Goal: Communication & Community: Answer question/provide support

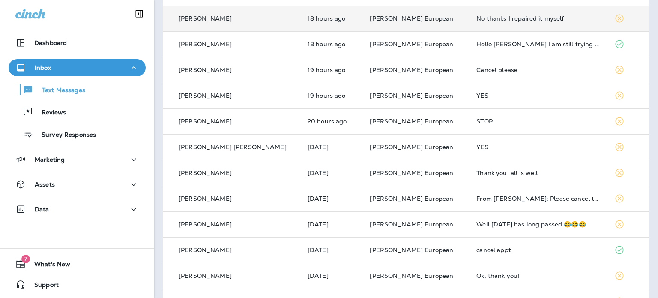
scroll to position [128, 0]
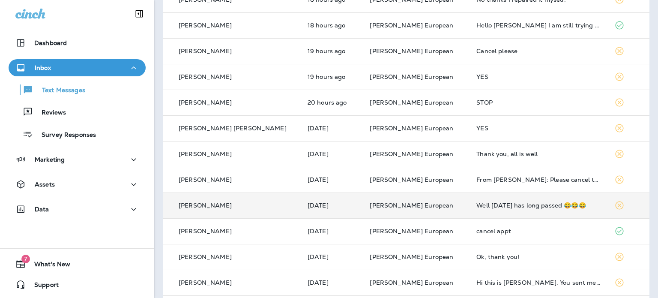
click at [476, 205] on div "Well [DATE] has long passed 😂😂😂" at bounding box center [538, 205] width 124 height 7
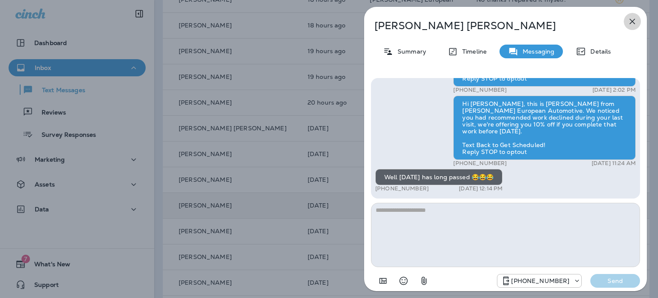
click at [628, 19] on icon "button" at bounding box center [632, 21] width 10 height 10
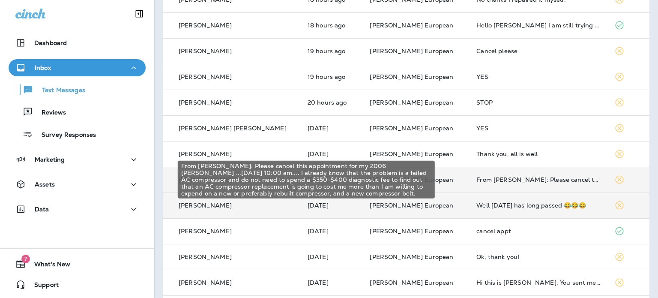
click at [494, 176] on div "From [PERSON_NAME]: Please cancel this appointment for my 2006 [PERSON_NAME] ..…" at bounding box center [538, 179] width 124 height 7
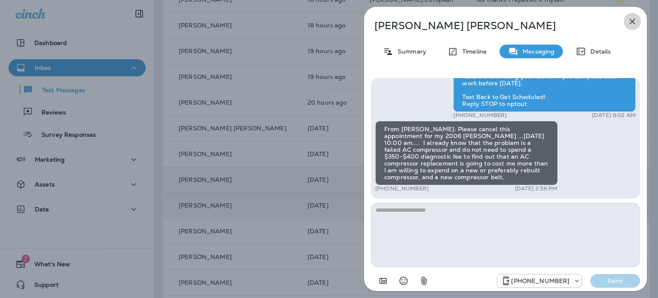
click at [629, 21] on icon "button" at bounding box center [632, 21] width 10 height 10
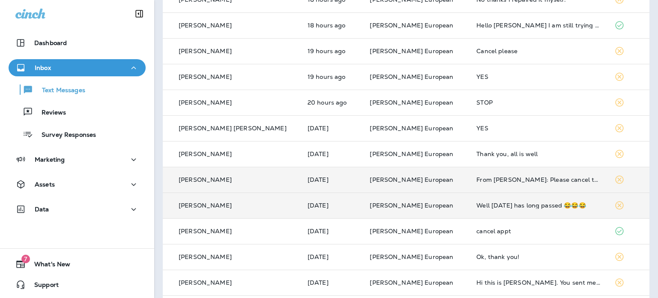
click at [476, 207] on div "Well [DATE] has long passed 😂😂😂" at bounding box center [538, 205] width 124 height 7
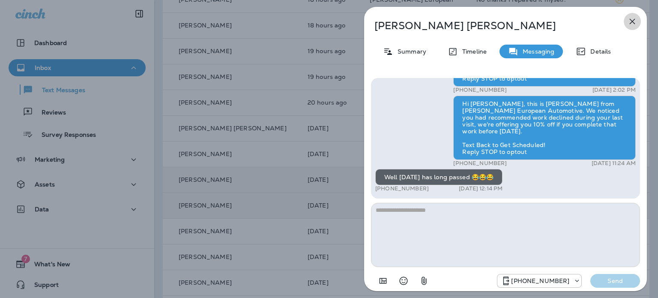
click at [632, 20] on icon "button" at bounding box center [632, 21] width 10 height 10
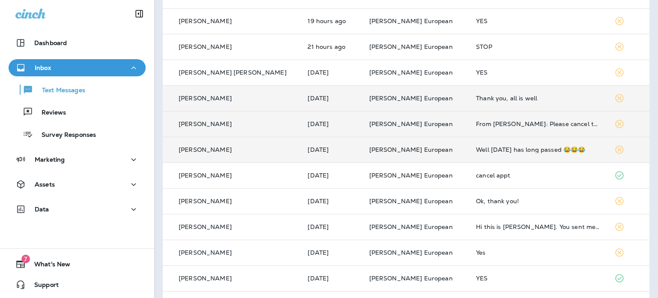
scroll to position [214, 0]
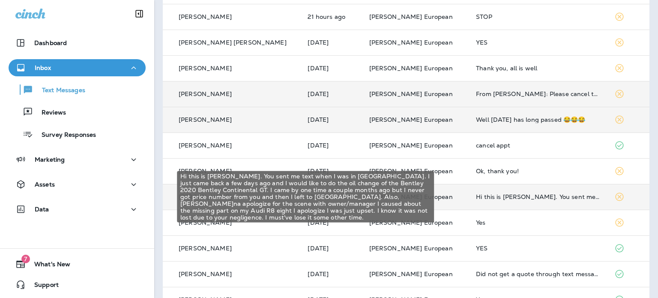
click at [494, 194] on div "Hi this is [PERSON_NAME]. You sent me text when I was in [GEOGRAPHIC_DATA]. I j…" at bounding box center [538, 196] width 124 height 7
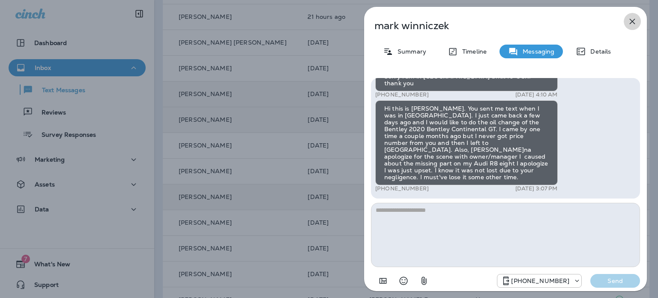
click at [635, 19] on icon "button" at bounding box center [632, 21] width 10 height 10
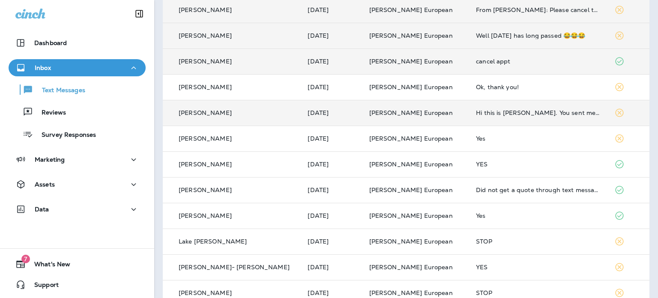
scroll to position [300, 0]
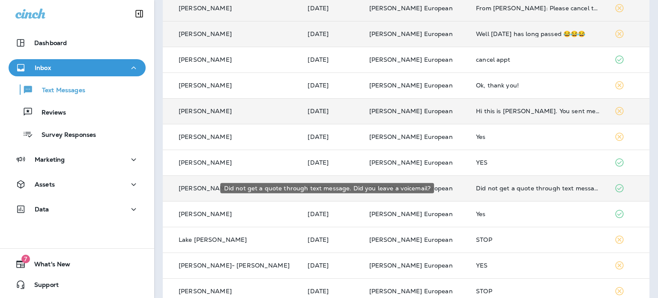
click at [496, 189] on div "Did not get a quote through text message. Did you leave a voicemail?" at bounding box center [538, 188] width 124 height 7
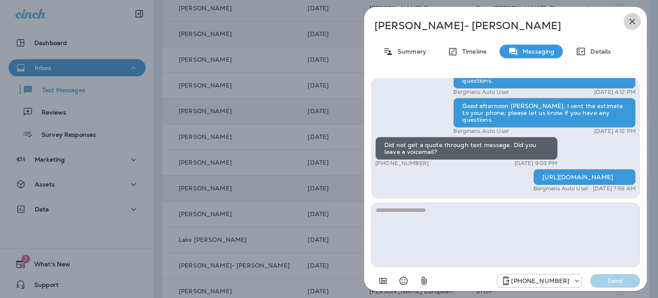
click at [632, 23] on icon "button" at bounding box center [632, 21] width 10 height 10
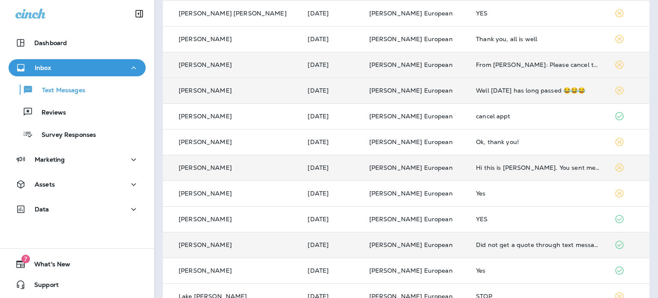
scroll to position [229, 0]
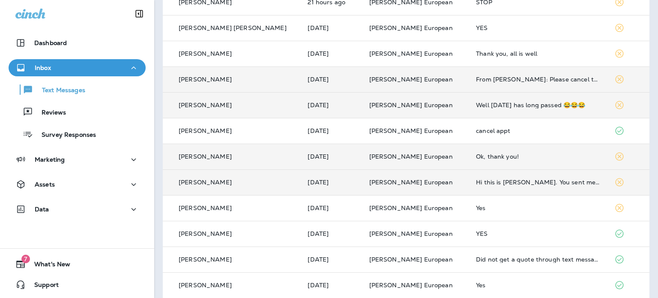
click at [479, 156] on div "Ok, thank you!" at bounding box center [538, 156] width 124 height 7
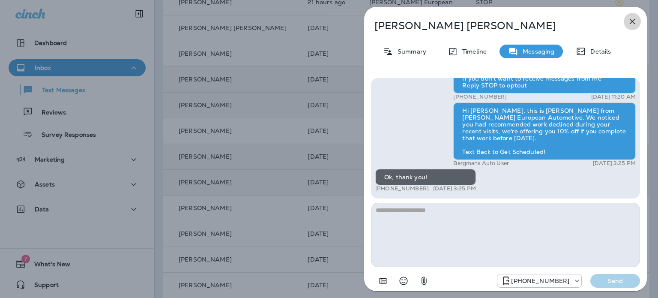
click at [631, 21] on icon "button" at bounding box center [632, 22] width 6 height 6
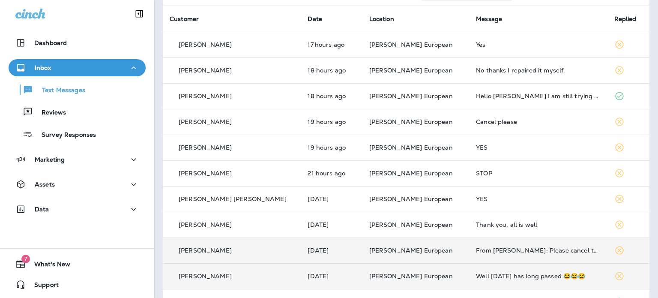
scroll to position [57, 0]
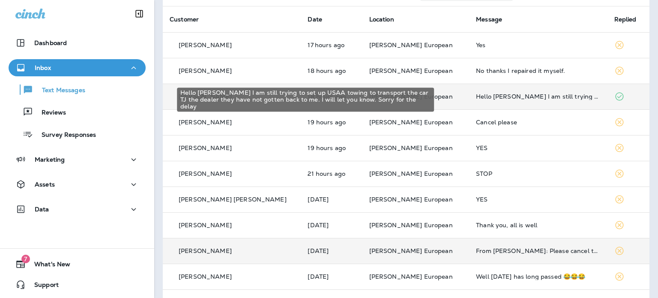
click at [500, 98] on div "Hello [PERSON_NAME] I am still trying to set up USAA towing to transport the ca…" at bounding box center [538, 96] width 124 height 7
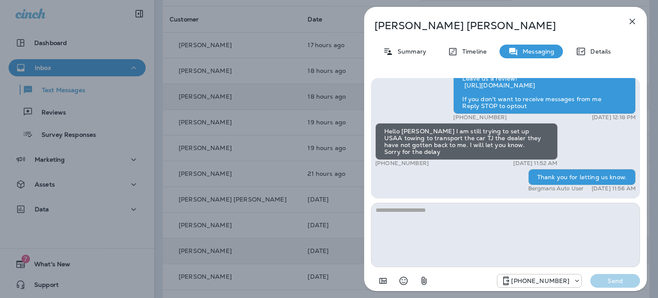
click at [632, 21] on icon "button" at bounding box center [632, 22] width 6 height 6
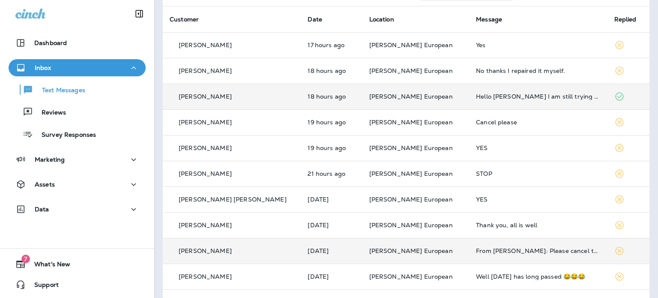
scroll to position [15, 0]
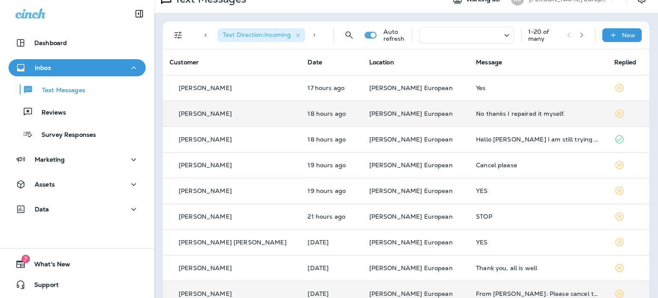
click at [479, 113] on div "No thanks I repaired it myself." at bounding box center [538, 113] width 124 height 7
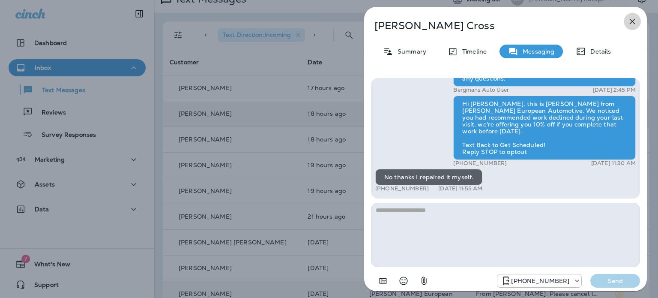
click at [634, 20] on icon "button" at bounding box center [632, 22] width 6 height 6
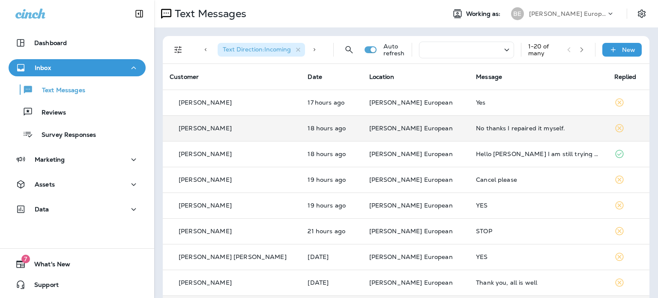
click at [575, 46] on button "button" at bounding box center [581, 49] width 13 height 13
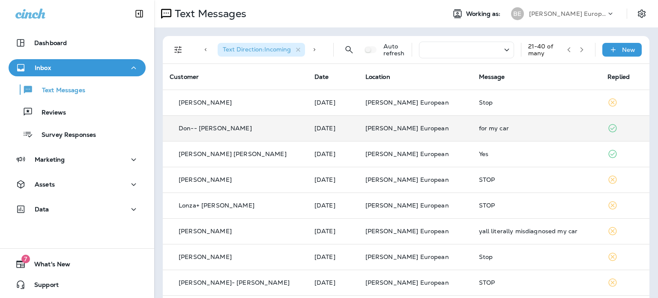
click at [479, 129] on div "for my car" at bounding box center [536, 128] width 115 height 7
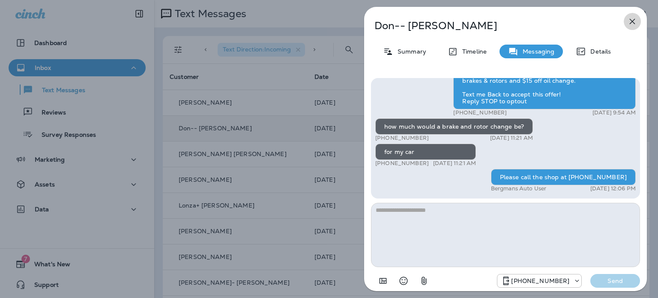
click at [631, 24] on icon "button" at bounding box center [632, 21] width 10 height 10
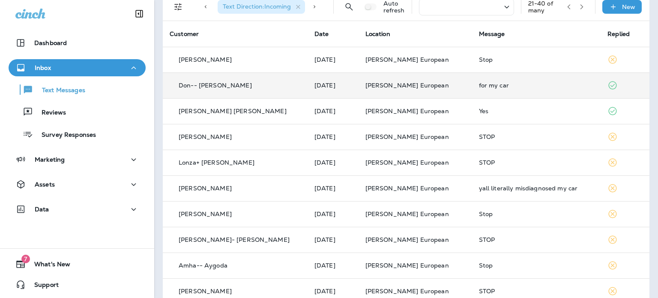
scroll to position [86, 0]
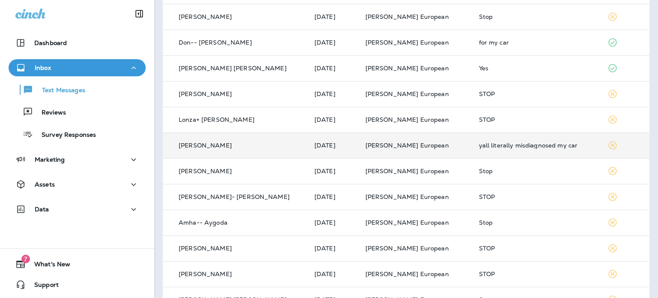
click at [502, 138] on td "yall literally misdiagnosed my car" at bounding box center [536, 145] width 129 height 26
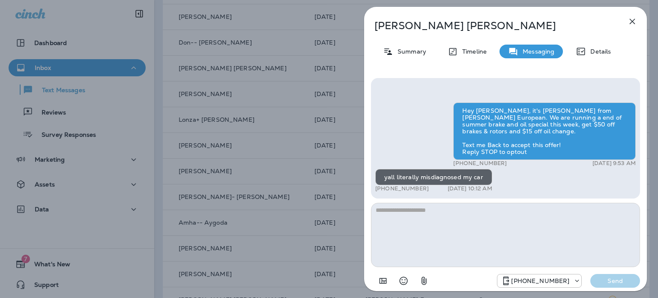
click at [426, 133] on div "Hey [PERSON_NAME], it's [PERSON_NAME] from [PERSON_NAME] European. We are runni…" at bounding box center [505, 148] width 260 height 92
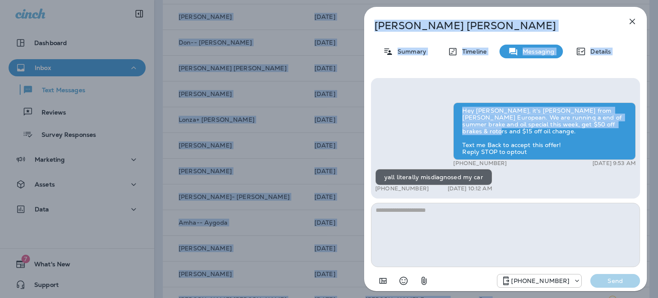
drag, startPoint x: 426, startPoint y: 133, endPoint x: 446, endPoint y: 318, distance: 185.5
click at [446, 0] on html "Dashboard Inbox Text Messages Reviews Survey Responses Marketing Assets Data 7 …" at bounding box center [329, 0] width 658 height 0
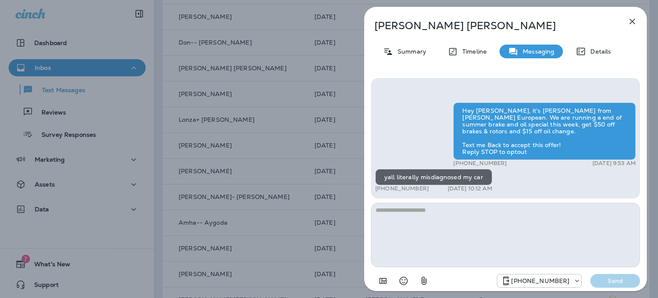
click at [539, 176] on div "Hey [PERSON_NAME], it's [PERSON_NAME] from [PERSON_NAME] European. We are runni…" at bounding box center [505, 148] width 260 height 92
click at [630, 23] on icon "button" at bounding box center [632, 22] width 6 height 6
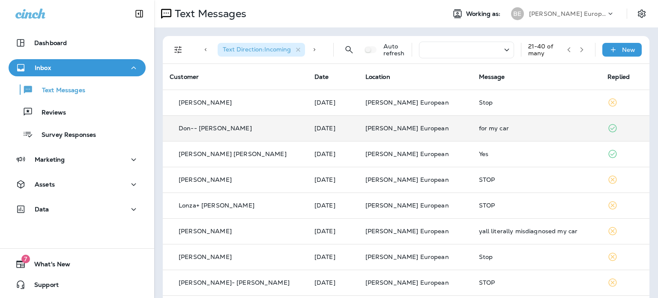
click at [479, 128] on div "for my car" at bounding box center [536, 128] width 115 height 7
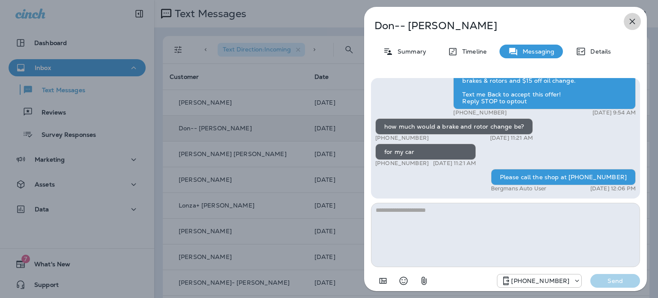
click at [631, 21] on icon "button" at bounding box center [632, 21] width 10 height 10
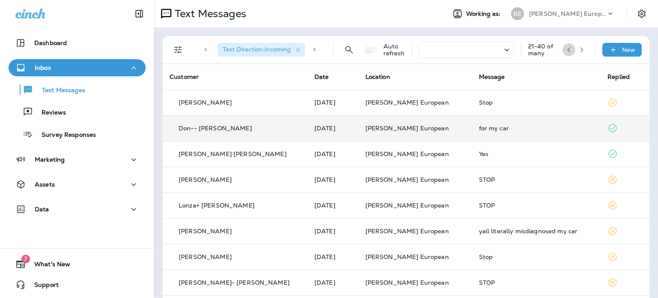
click at [566, 47] on icon "button" at bounding box center [569, 50] width 6 height 6
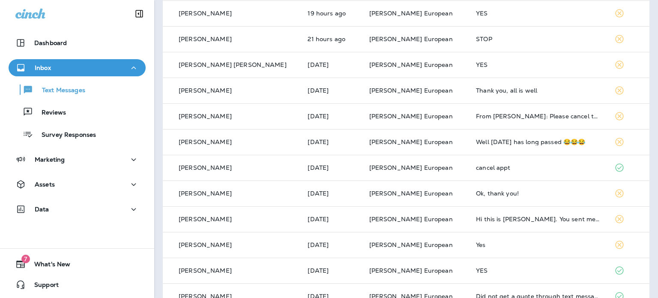
scroll to position [214, 0]
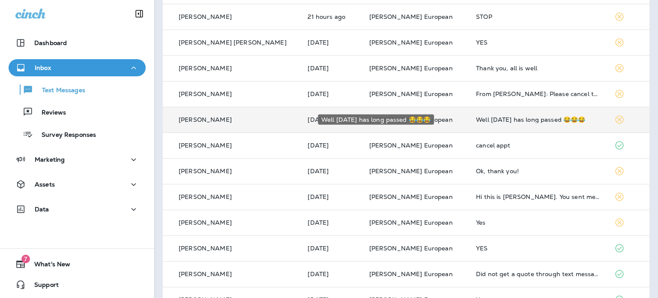
click at [497, 118] on div "Well [DATE] has long passed 😂😂😂" at bounding box center [538, 119] width 124 height 7
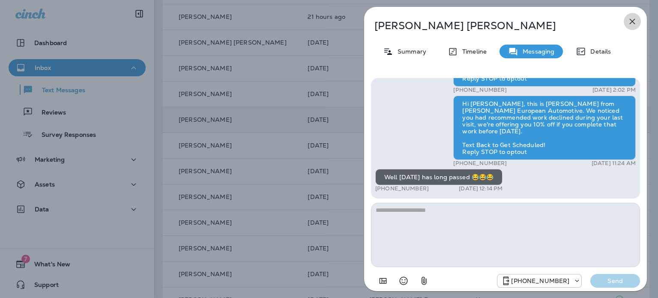
click at [628, 24] on icon "button" at bounding box center [632, 21] width 10 height 10
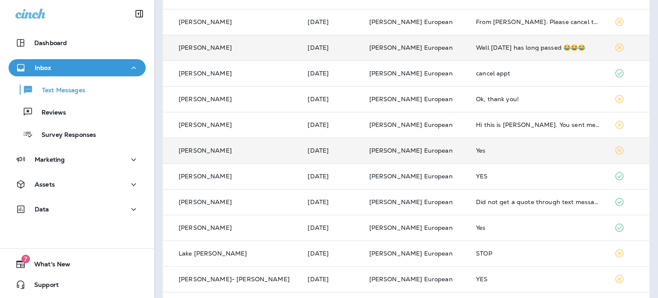
scroll to position [271, 0]
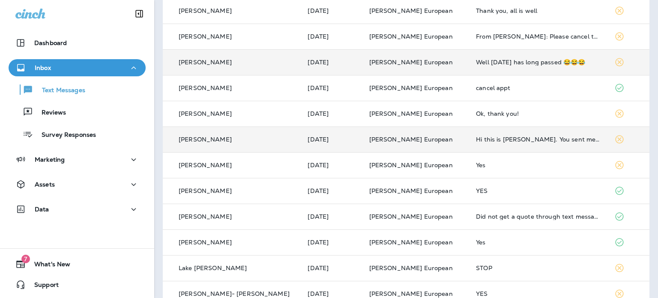
click at [497, 135] on td "Hi this is [PERSON_NAME]. You sent me text when I was in [GEOGRAPHIC_DATA]. I j…" at bounding box center [538, 139] width 138 height 26
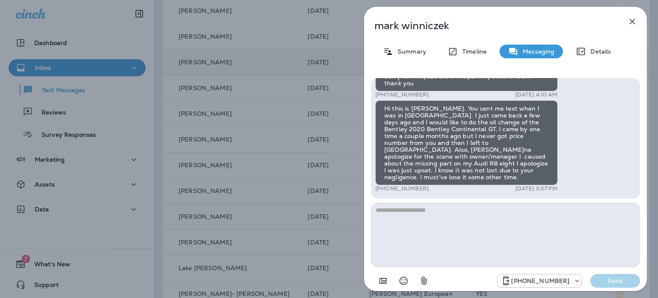
click at [632, 22] on icon "button" at bounding box center [632, 21] width 10 height 10
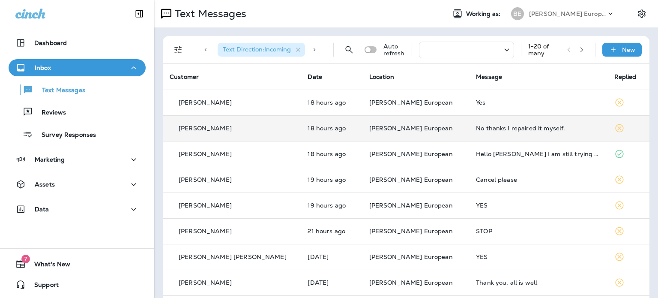
click at [476, 129] on div "No thanks I repaired it myself." at bounding box center [538, 128] width 124 height 7
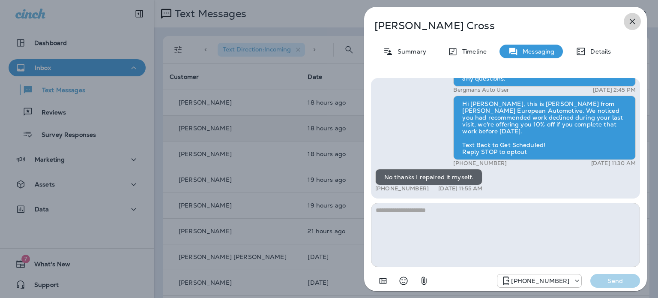
click at [631, 18] on icon "button" at bounding box center [632, 21] width 10 height 10
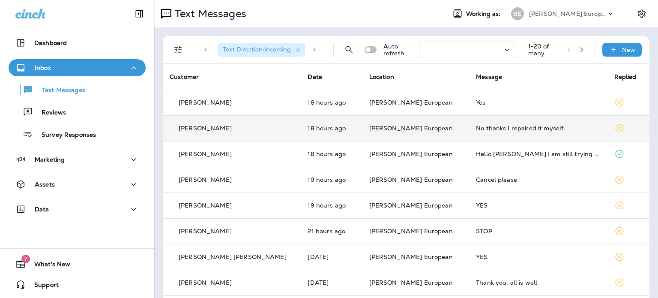
click at [488, 129] on div "No thanks I repaired it myself." at bounding box center [538, 128] width 124 height 7
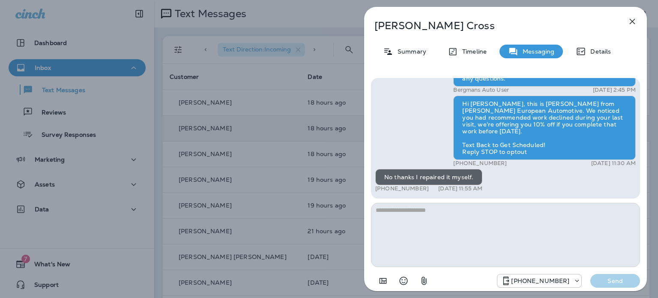
click at [632, 21] on icon "button" at bounding box center [632, 22] width 6 height 6
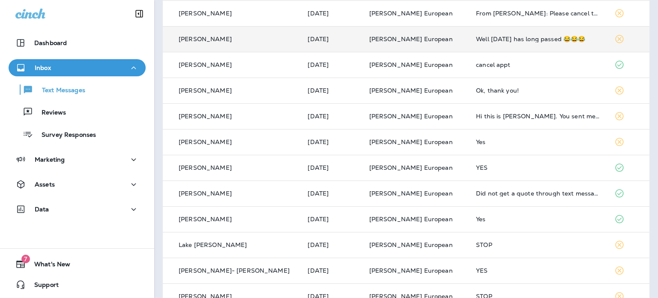
scroll to position [300, 0]
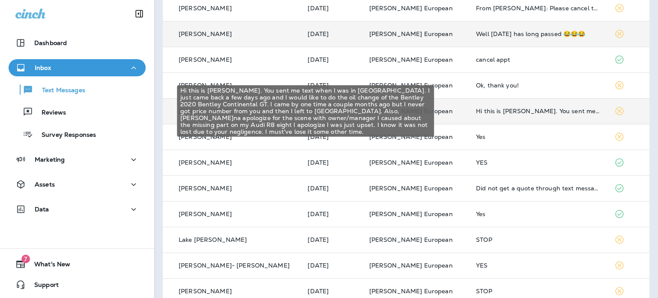
click at [476, 110] on div "Hi this is [PERSON_NAME]. You sent me text when I was in [GEOGRAPHIC_DATA]. I j…" at bounding box center [538, 110] width 124 height 7
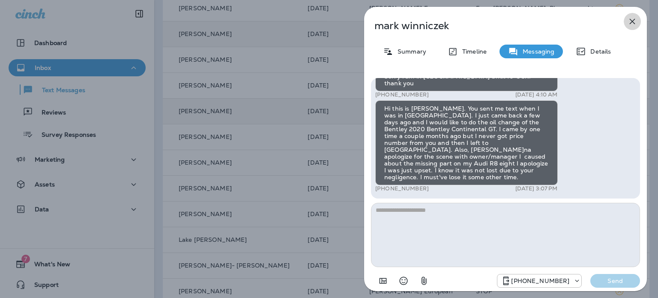
click at [633, 24] on icon "button" at bounding box center [632, 21] width 10 height 10
